Goal: Find specific page/section: Find specific page/section

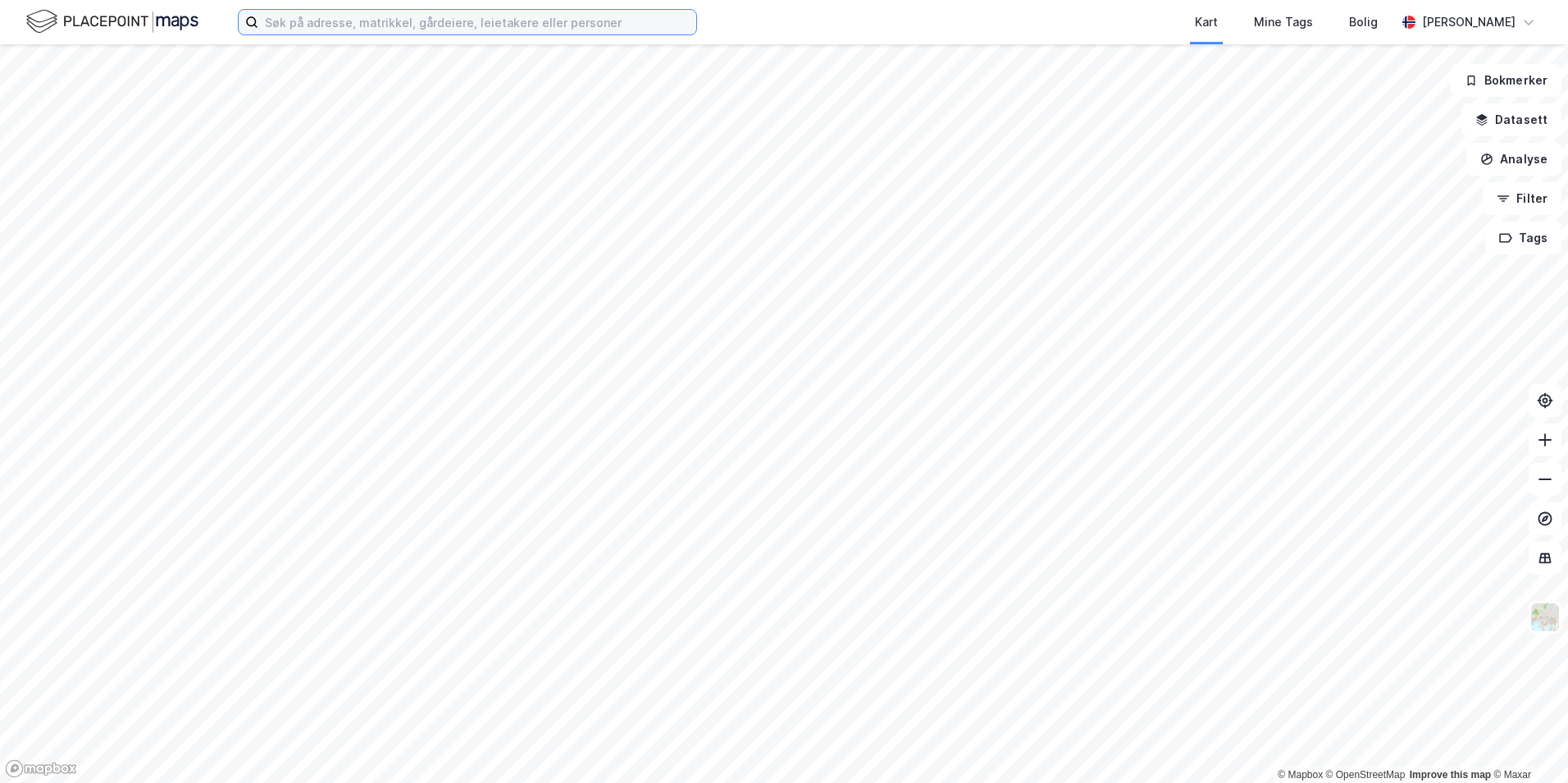
click at [385, 28] on input at bounding box center [477, 22] width 438 height 25
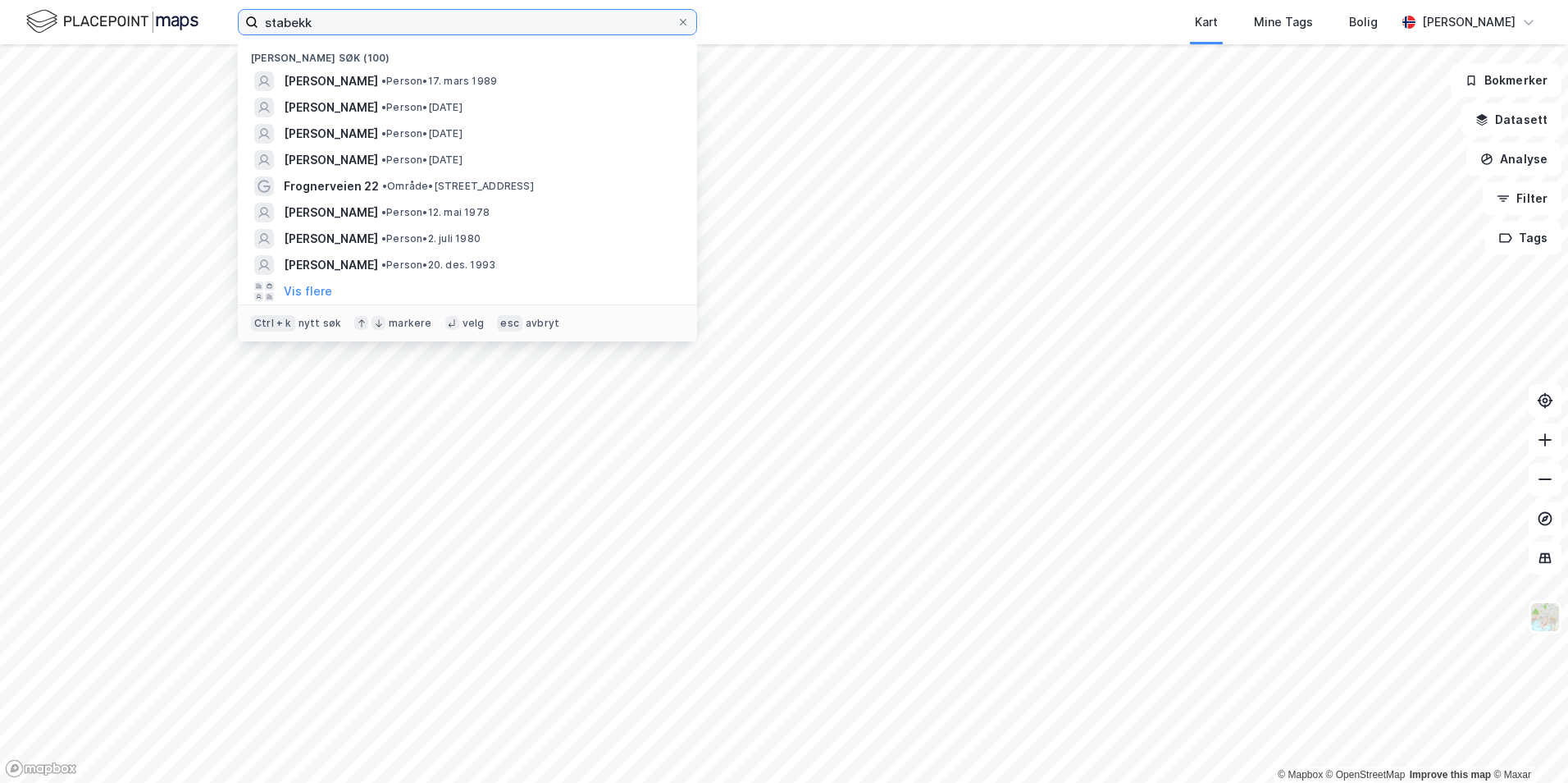
type input "stabekk"
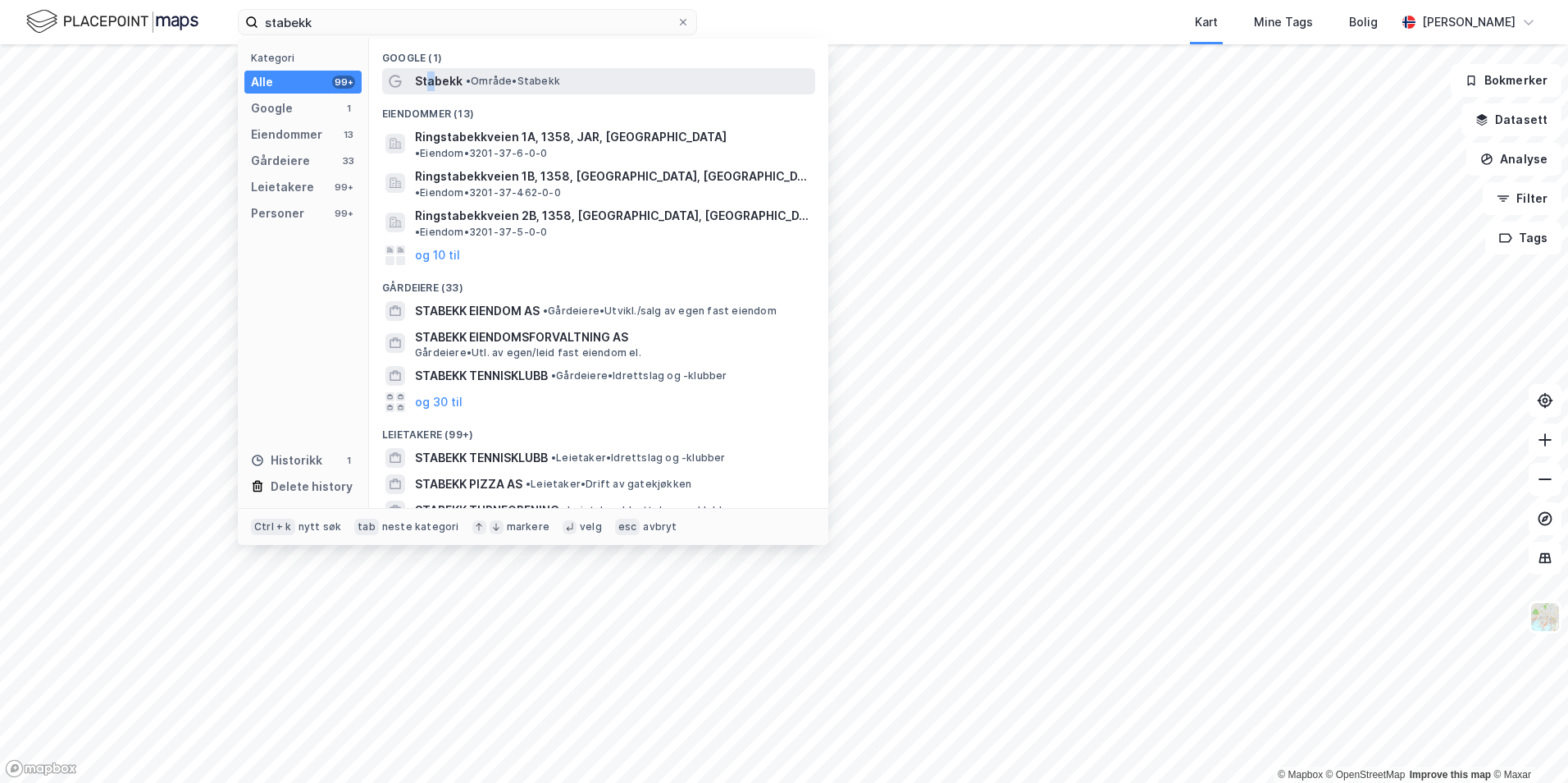
click at [430, 71] on span "Stabekk" at bounding box center [439, 81] width 48 height 20
